Goal: Check status: Check status

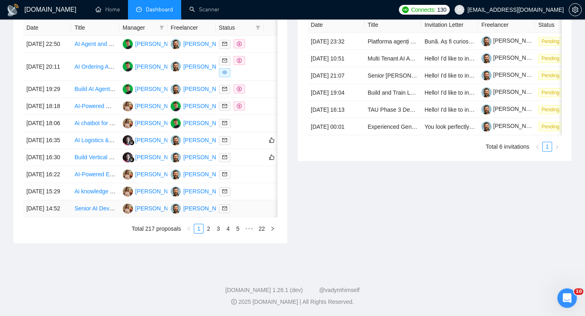
scroll to position [301, 0]
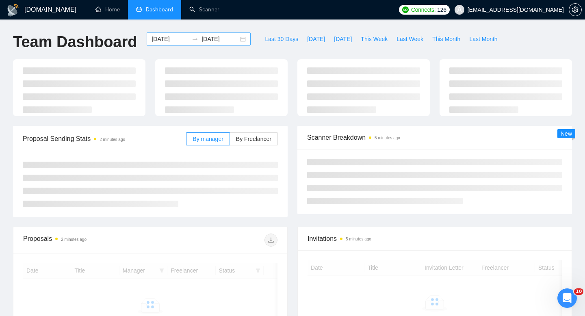
click at [243, 37] on div "[DATE] [DATE]" at bounding box center [199, 38] width 104 height 13
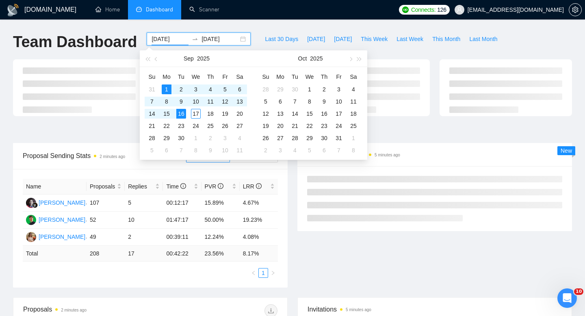
click at [237, 37] on div "[DATE] [DATE]" at bounding box center [199, 38] width 104 height 13
type input "[DATE]"
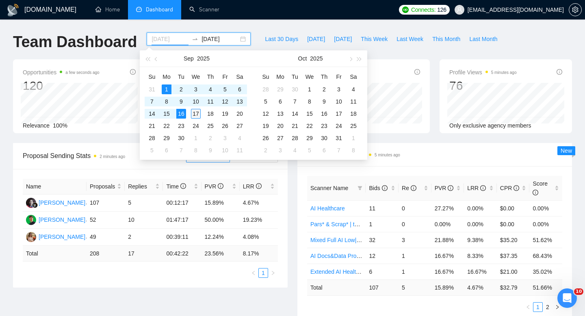
click at [197, 114] on div "17" at bounding box center [196, 114] width 10 height 10
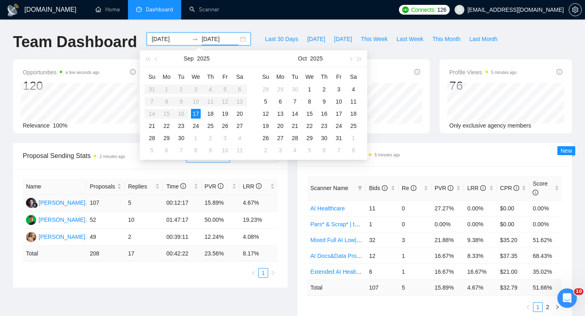
type input "2025-10-03"
type input "[DATE]"
click at [295, 220] on div "Scanner Breakdown 5 minutes ago Scanner Name Bids Re PVR LRR CPR Score AI Healt…" at bounding box center [434, 232] width 284 height 179
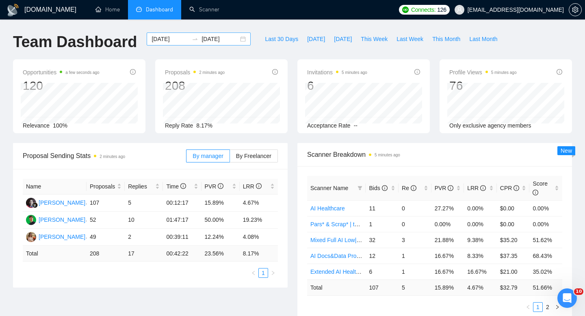
click at [234, 39] on div "2025-09-01 2025-09-16" at bounding box center [199, 38] width 104 height 13
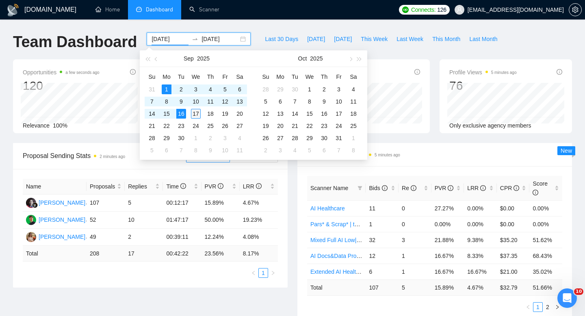
type input "2025-09-17"
click at [198, 115] on div "17" at bounding box center [196, 114] width 10 height 10
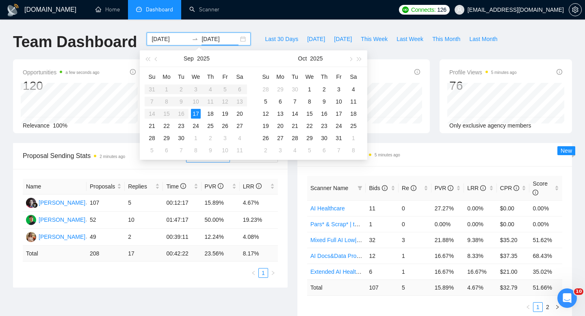
type input "2025-10-11"
type input "2025-09-18"
click at [174, 41] on input "2025-09-17" at bounding box center [170, 39] width 37 height 9
type input "2025-09-09"
click at [182, 105] on div "9" at bounding box center [181, 102] width 10 height 10
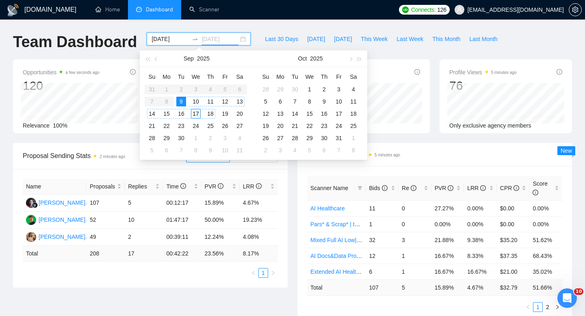
type input "2025-09-17"
click at [199, 115] on div "17" at bounding box center [196, 114] width 10 height 10
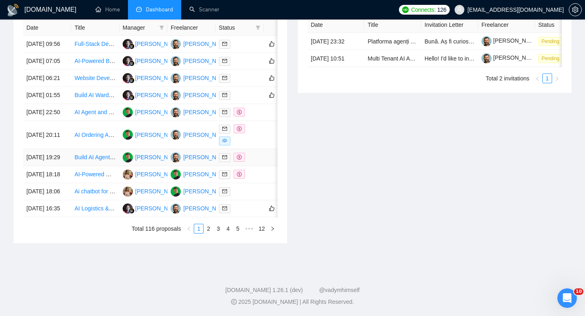
scroll to position [410, 0]
click at [207, 241] on div "Date Title Manager Freelancer Status 17 Sep, 2025 09:56 Full-Stack Developer (S…" at bounding box center [150, 126] width 274 height 233
click at [207, 234] on li "2" at bounding box center [209, 229] width 10 height 10
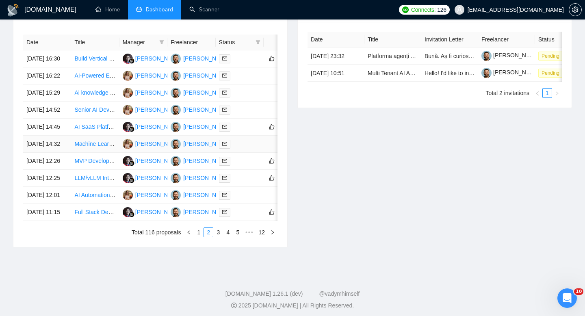
scroll to position [377, 0]
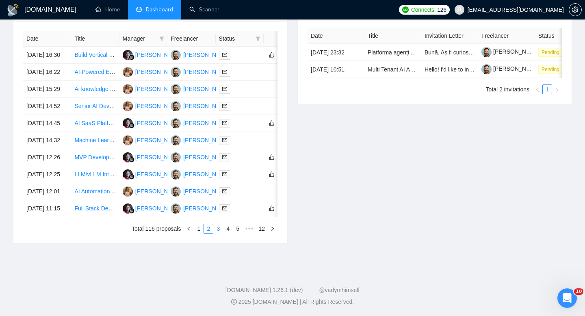
click at [218, 233] on link "3" at bounding box center [218, 228] width 9 height 9
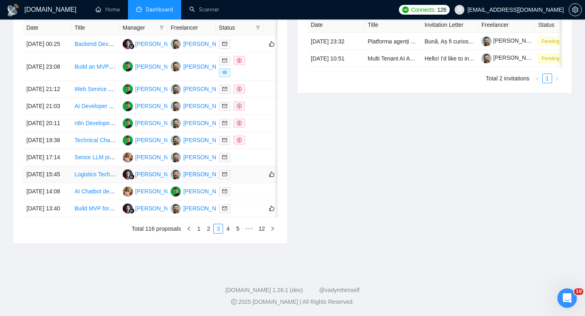
scroll to position [417, 0]
click at [228, 231] on link "4" at bounding box center [227, 228] width 9 height 9
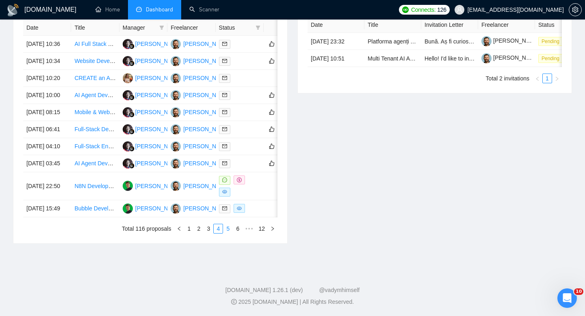
click at [230, 231] on link "5" at bounding box center [227, 228] width 9 height 9
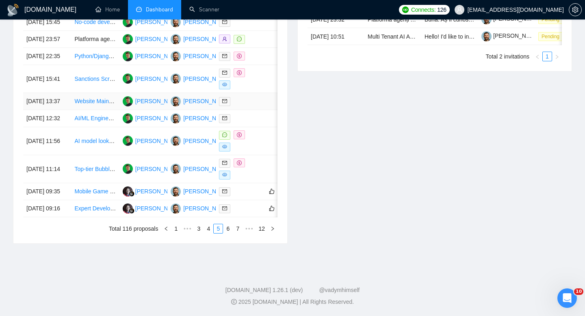
scroll to position [420, 0]
click at [229, 233] on link "6" at bounding box center [227, 228] width 9 height 9
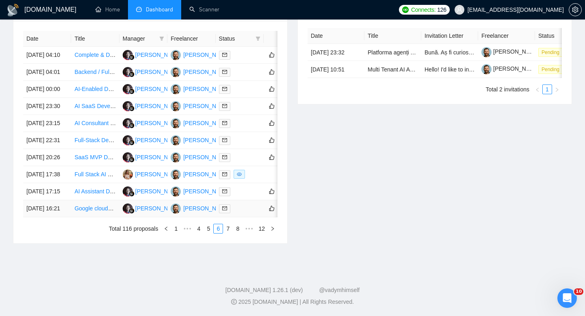
scroll to position [394, 0]
click at [177, 233] on link "1" at bounding box center [175, 228] width 9 height 9
